Goal: Information Seeking & Learning: Understand process/instructions

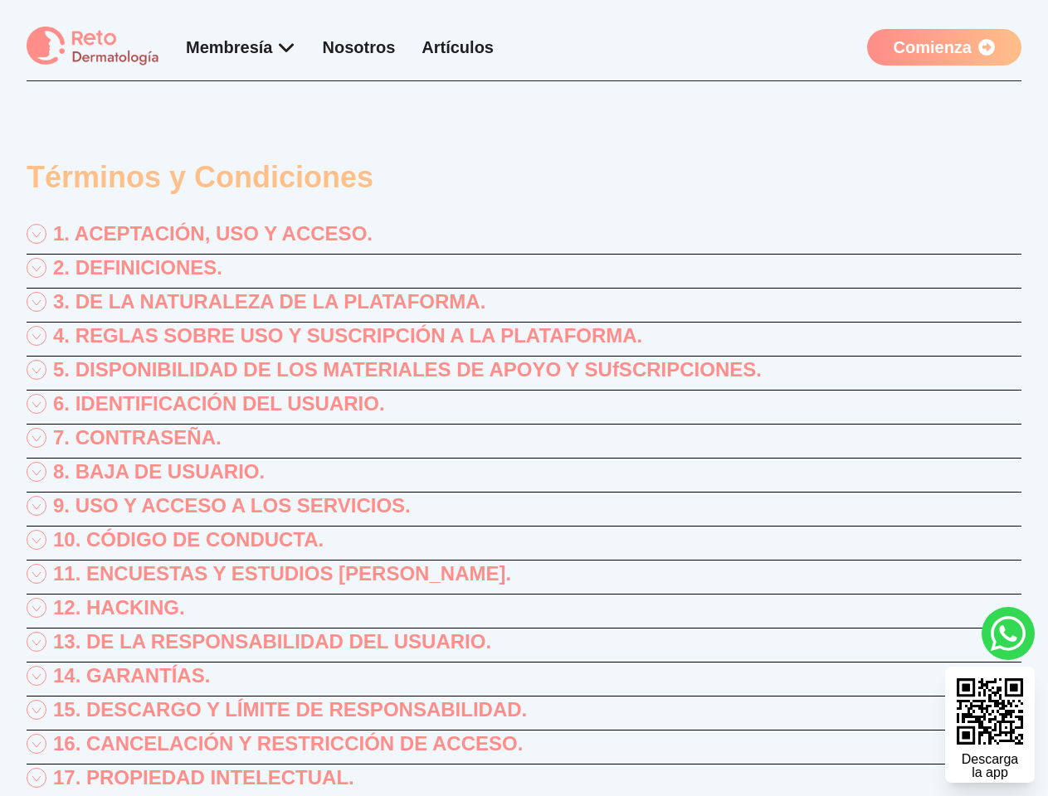
click at [524, 237] on div "1. ACEPTACIÓN, USO Y ACCESO." at bounding box center [524, 238] width 995 height 34
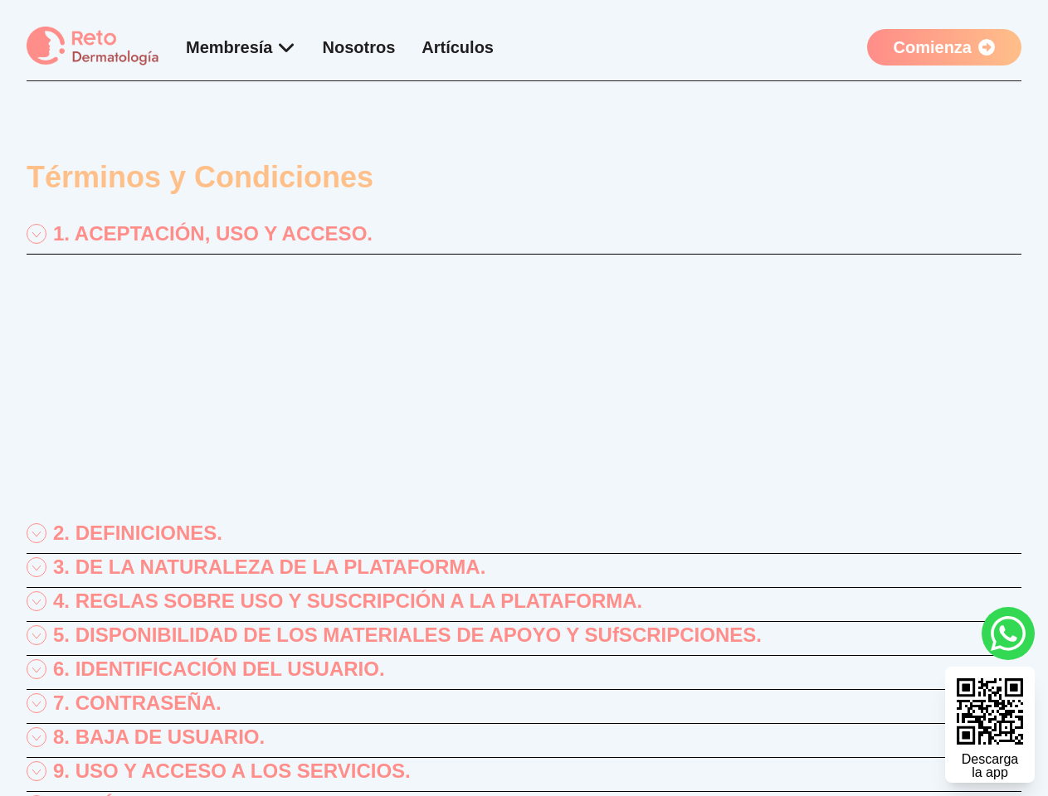
click at [524, 305] on p "“RETO ENARM, S.A. DE C.V.”, (en lo sucesivo “Reto Dermatología”) con Registro F…" at bounding box center [524, 301] width 995 height 80
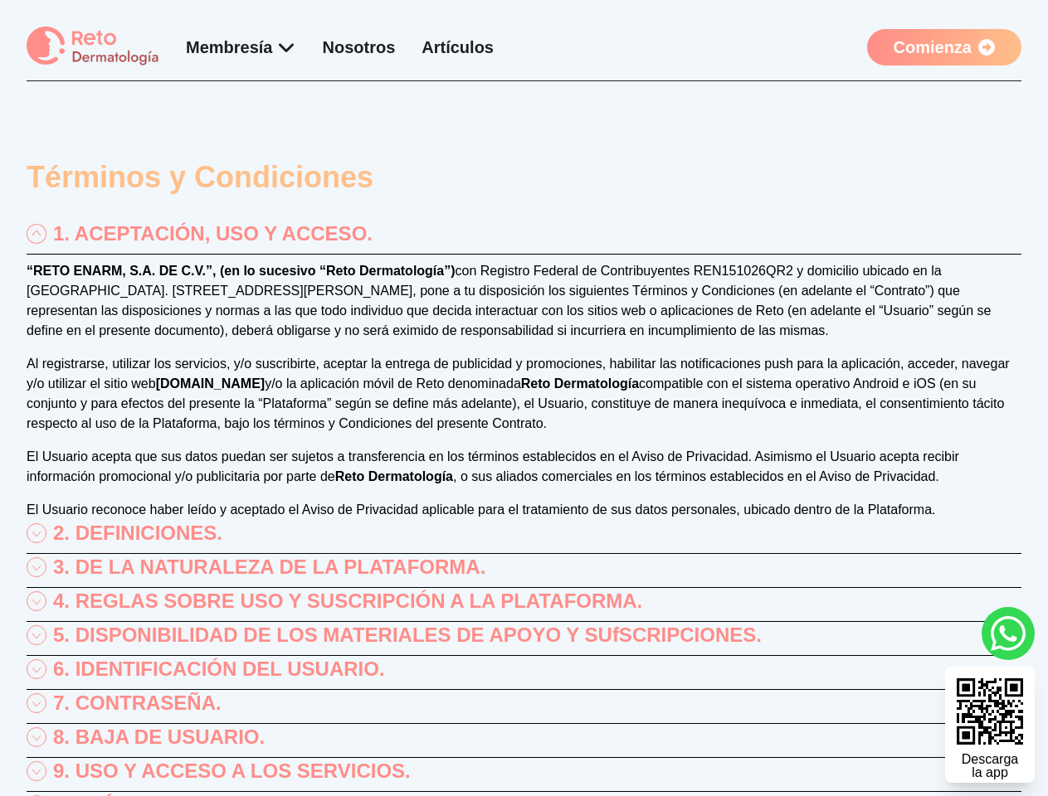
click at [524, 339] on p "“RETO ENARM, S.A. DE C.V.”, (en lo sucesivo “Reto Dermatología”) con Registro F…" at bounding box center [524, 301] width 995 height 80
click at [524, 373] on div "“RETO ENARM, S.A. DE C.V.”, (en lo sucesivo “Reto Dermatología”) con Registro F…" at bounding box center [524, 390] width 995 height 259
click at [524, 407] on p "Al registrarse, utilizar los servicios, y/o suscribirte, aceptar la entrega de …" at bounding box center [524, 394] width 995 height 80
click at [524, 434] on p "Al registrarse, utilizar los servicios, y/o suscribirte, aceptar la entrega de …" at bounding box center [524, 394] width 995 height 80
click at [524, 475] on p "El Usuario acepta que sus datos puedan ser sujetos a transferencia en los térmi…" at bounding box center [524, 467] width 995 height 40
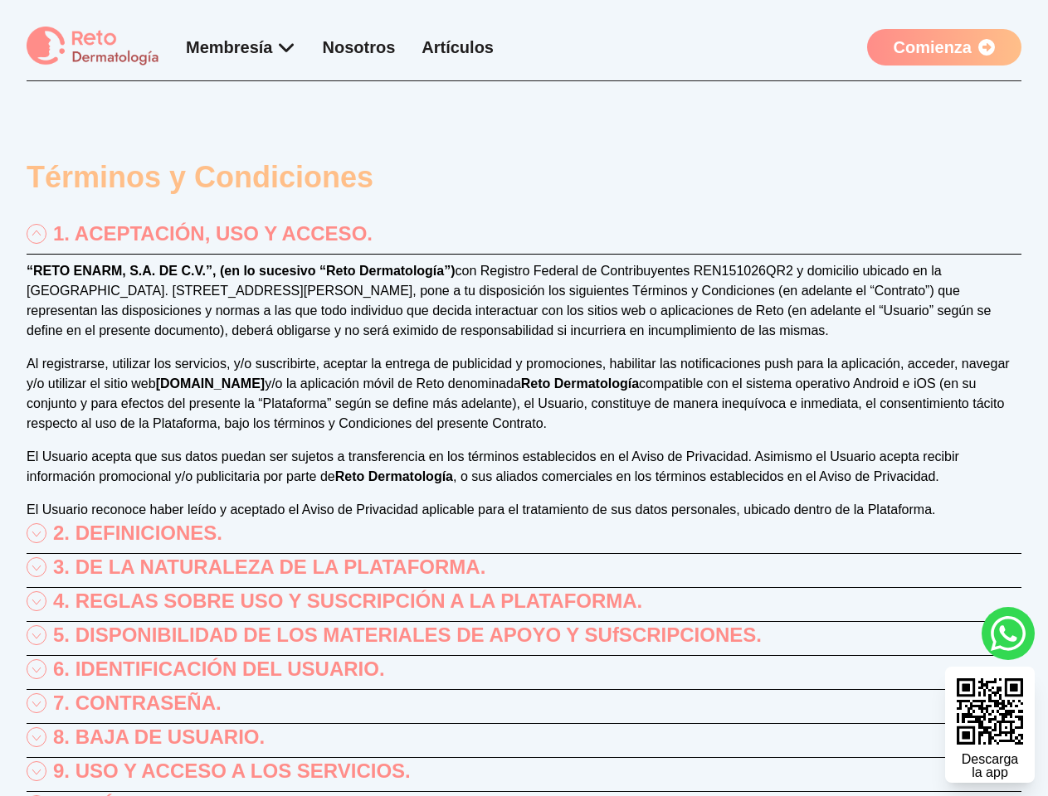
click at [524, 509] on div "“RETO ENARM, S.A. DE C.V.”, (en lo sucesivo “Reto Dermatología”) con Registro F…" at bounding box center [524, 390] width 995 height 259
click at [524, 543] on div "2. DEFINICIONES." at bounding box center [524, 537] width 995 height 34
